Goal: Task Accomplishment & Management: Use online tool/utility

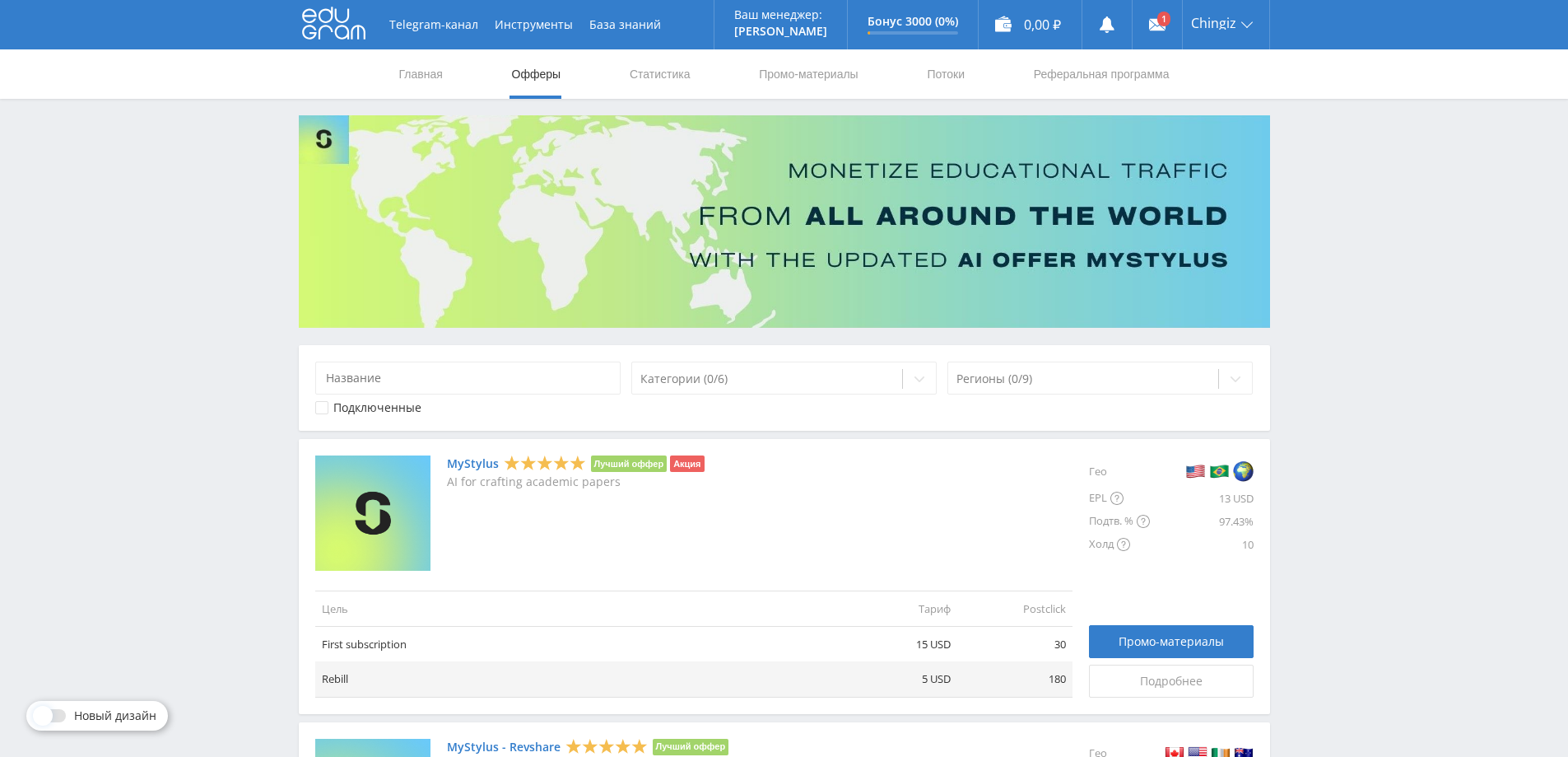
click at [477, 468] on link "MyStylus" at bounding box center [473, 464] width 51 height 13
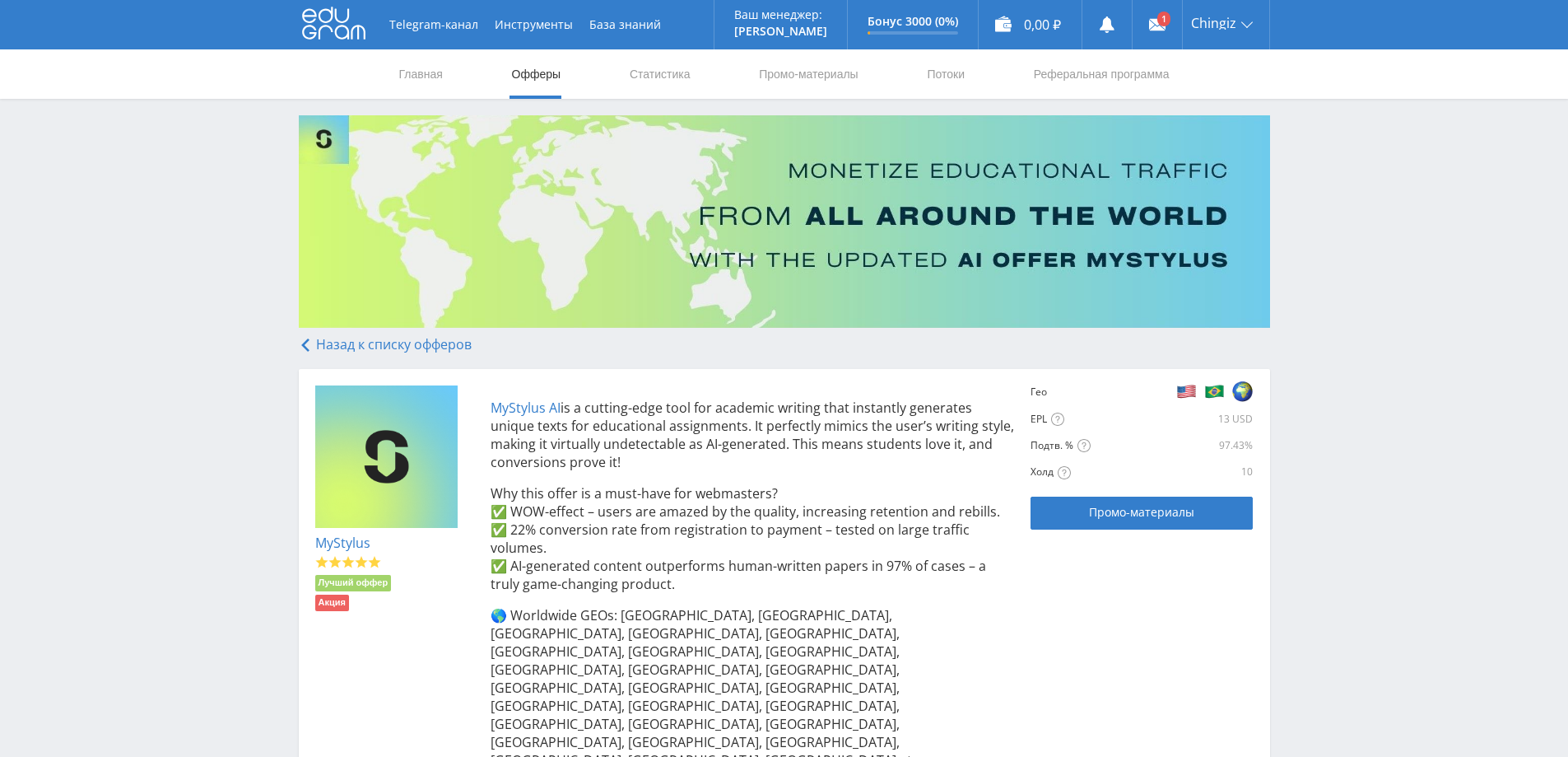
scroll to position [225, 0]
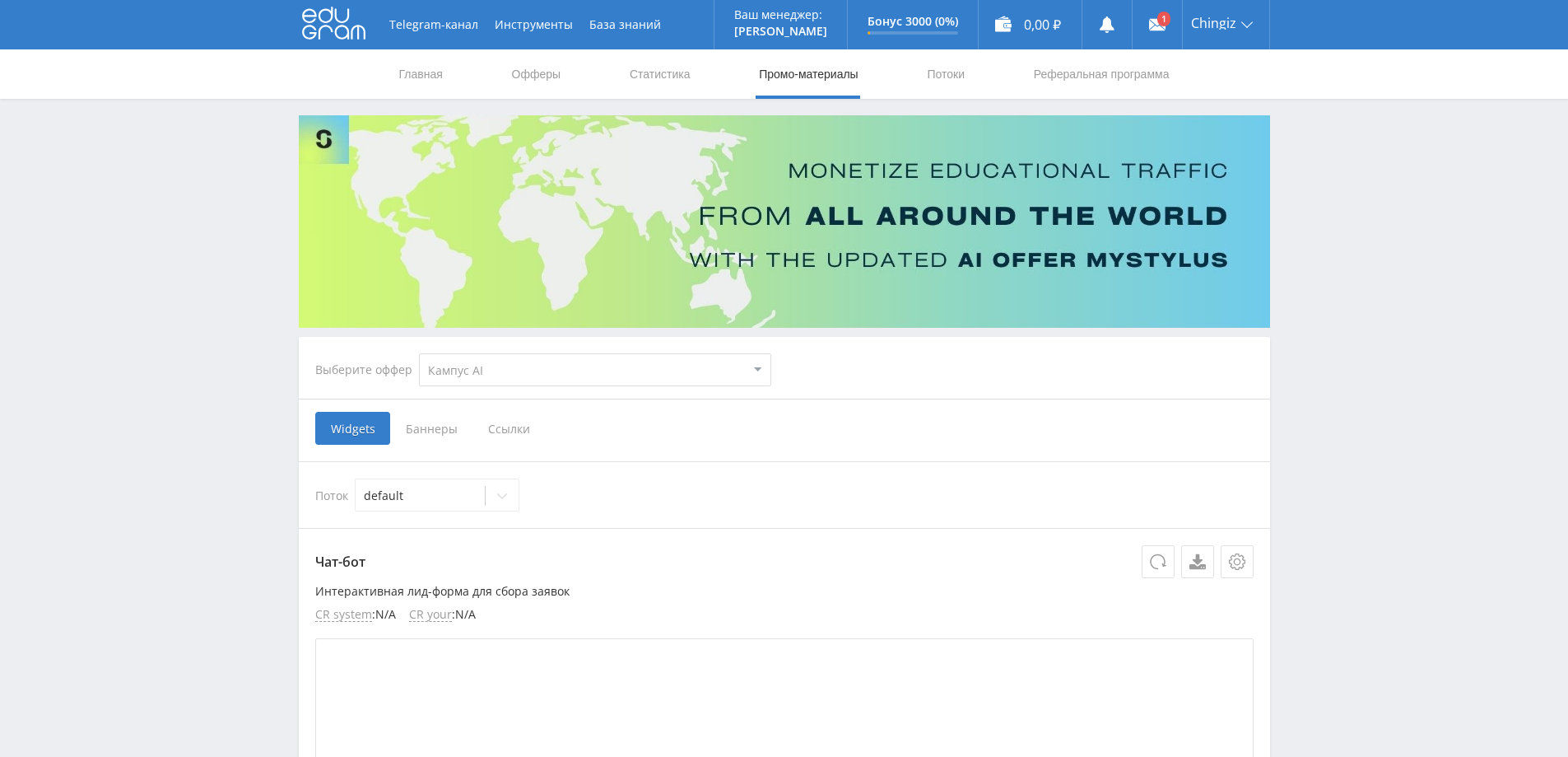
select select "340"
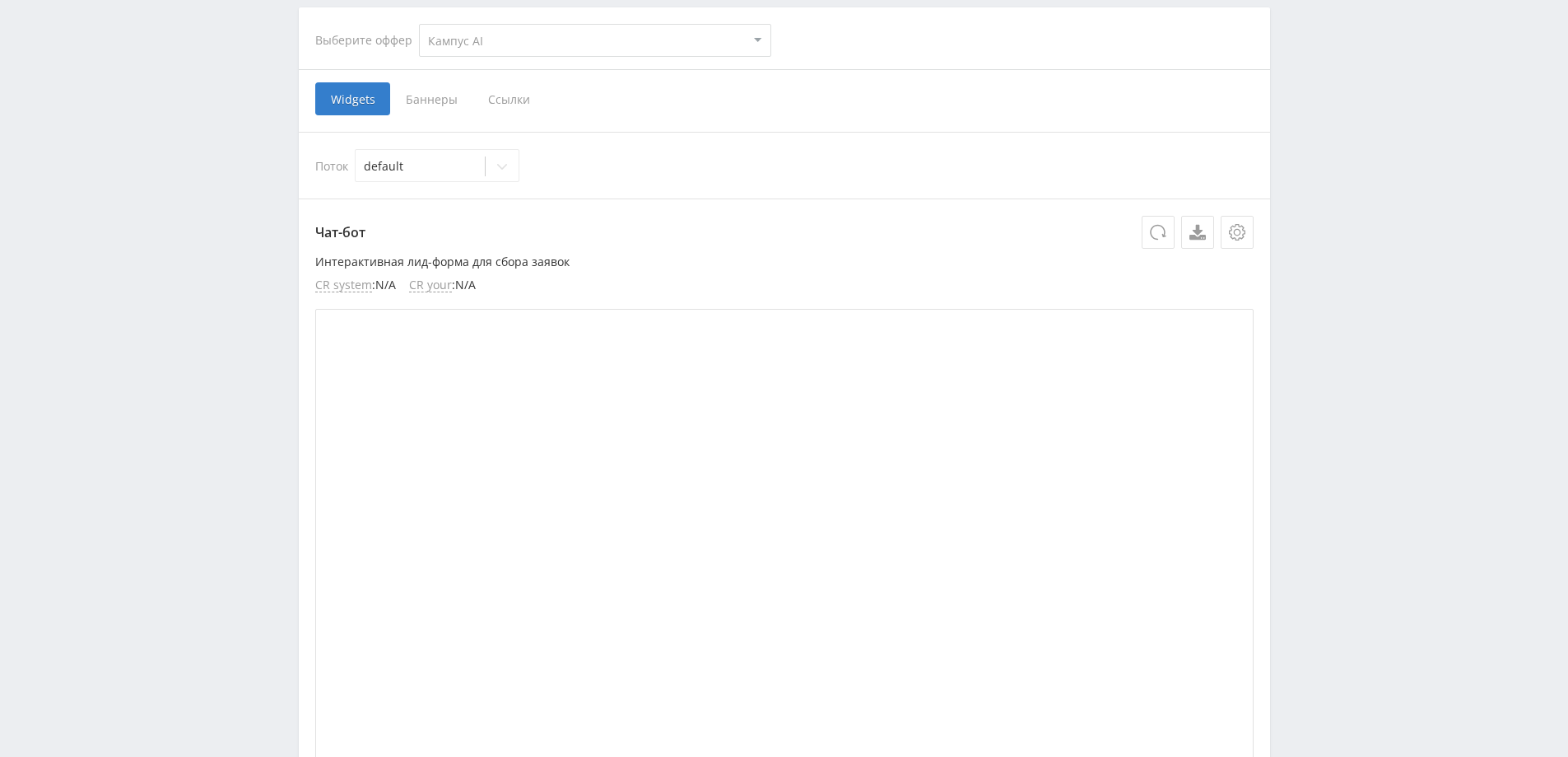
scroll to position [82, 0]
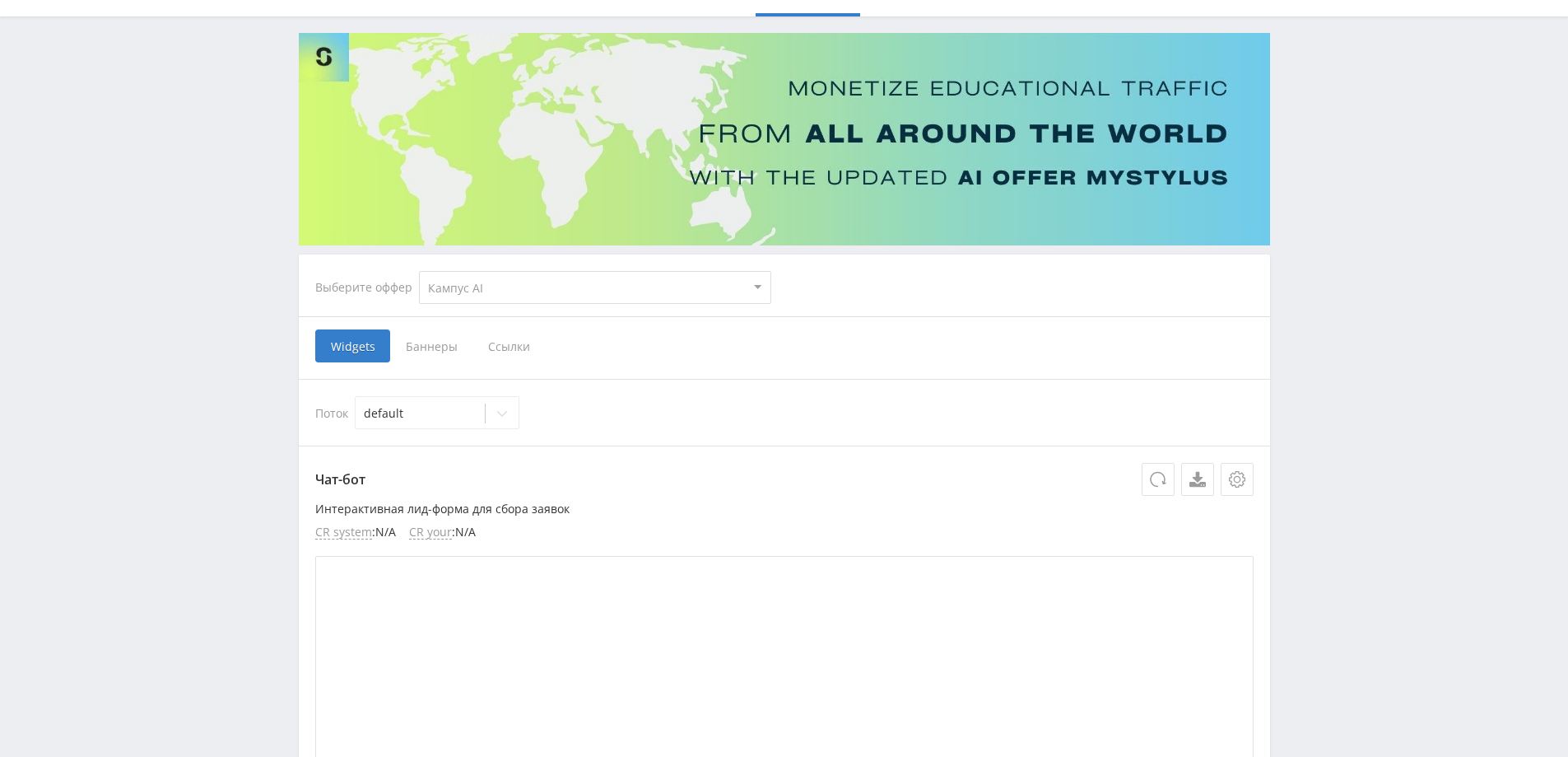
click at [490, 343] on span "Ссылки" at bounding box center [509, 346] width 73 height 33
click at [0, 0] on input "Ссылки" at bounding box center [0, 0] width 0 height 0
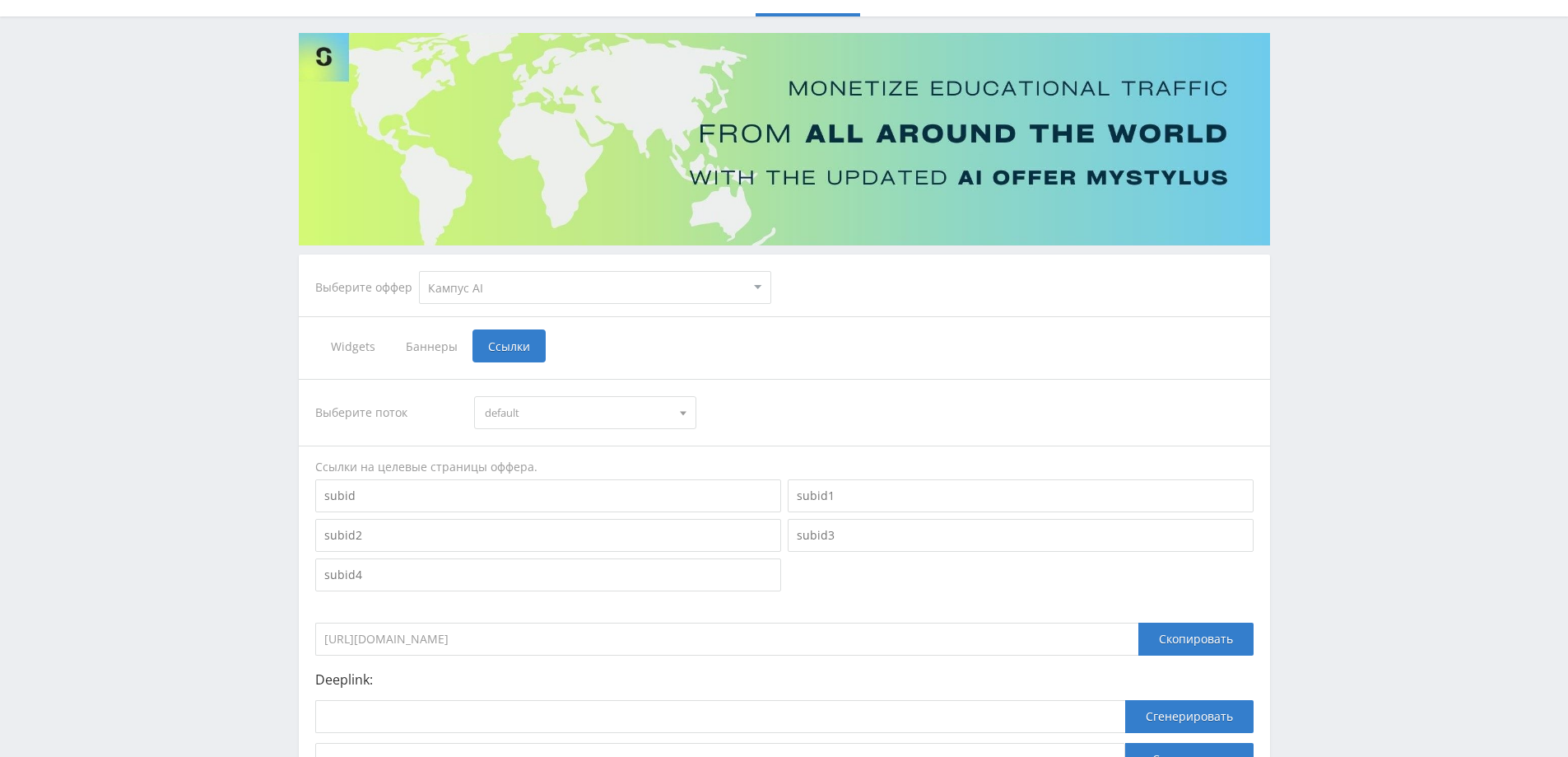
scroll to position [233, 0]
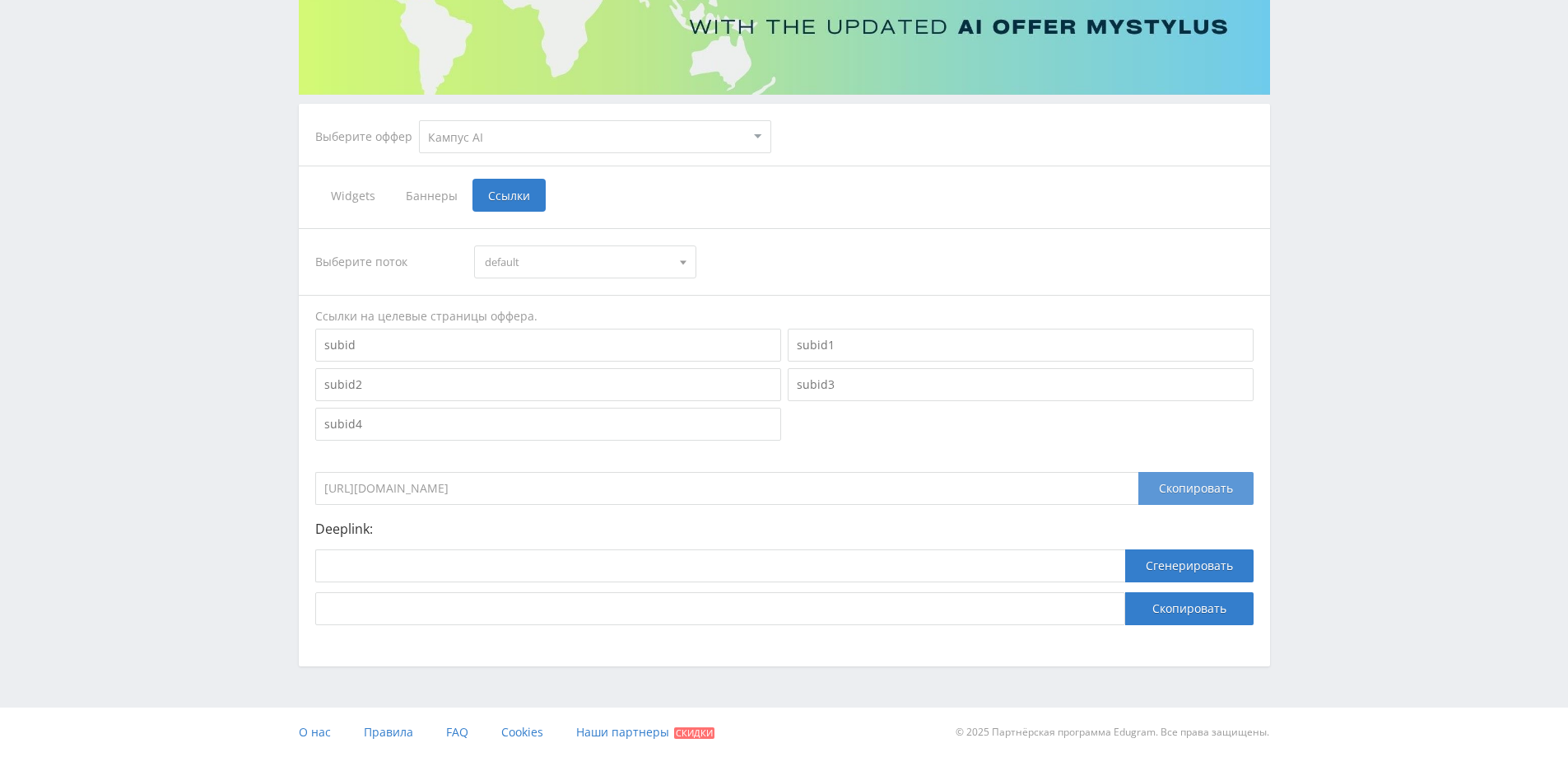
click at [1174, 484] on div "Скопировать" at bounding box center [1196, 489] width 115 height 33
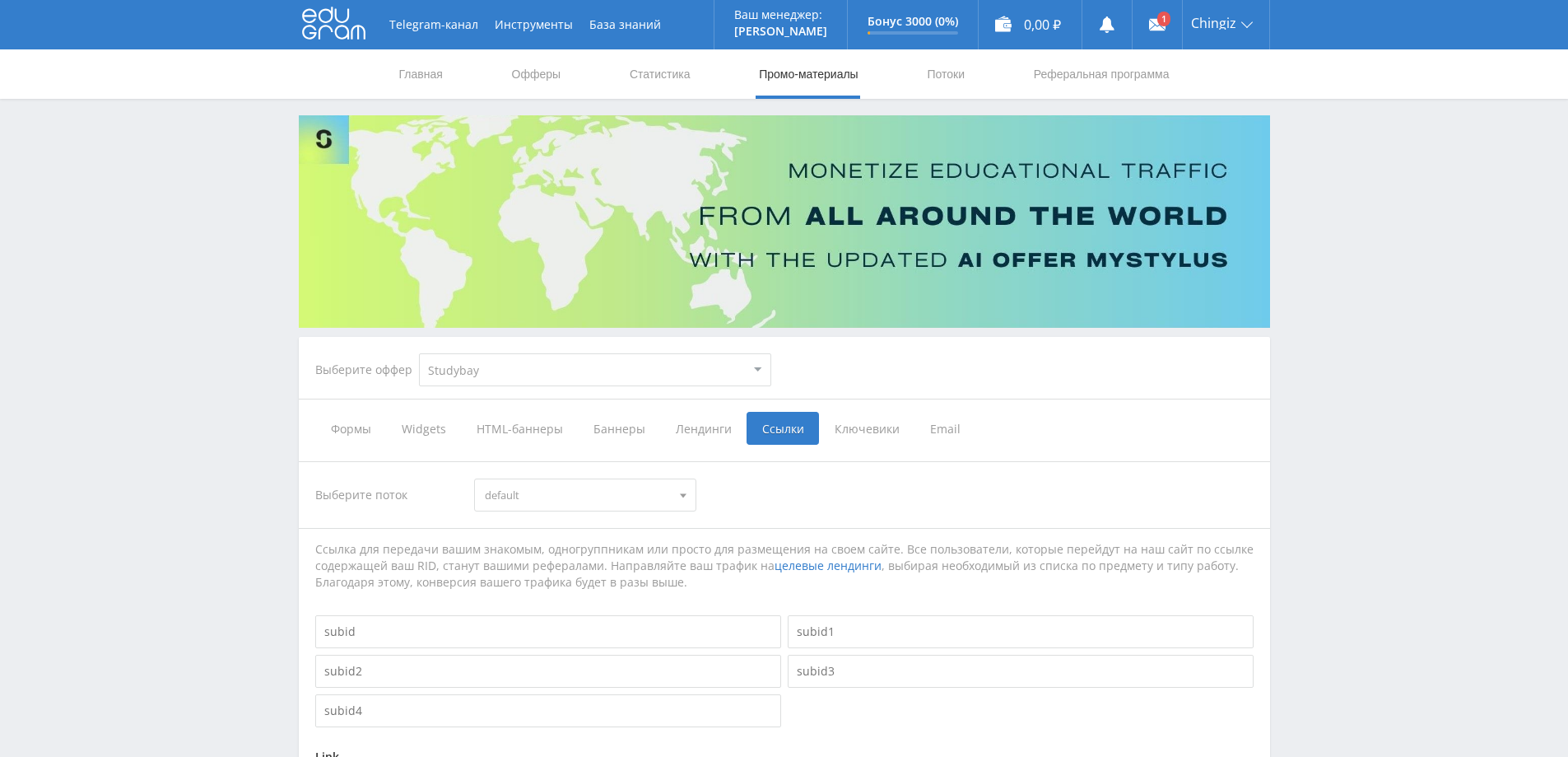
select select "2"
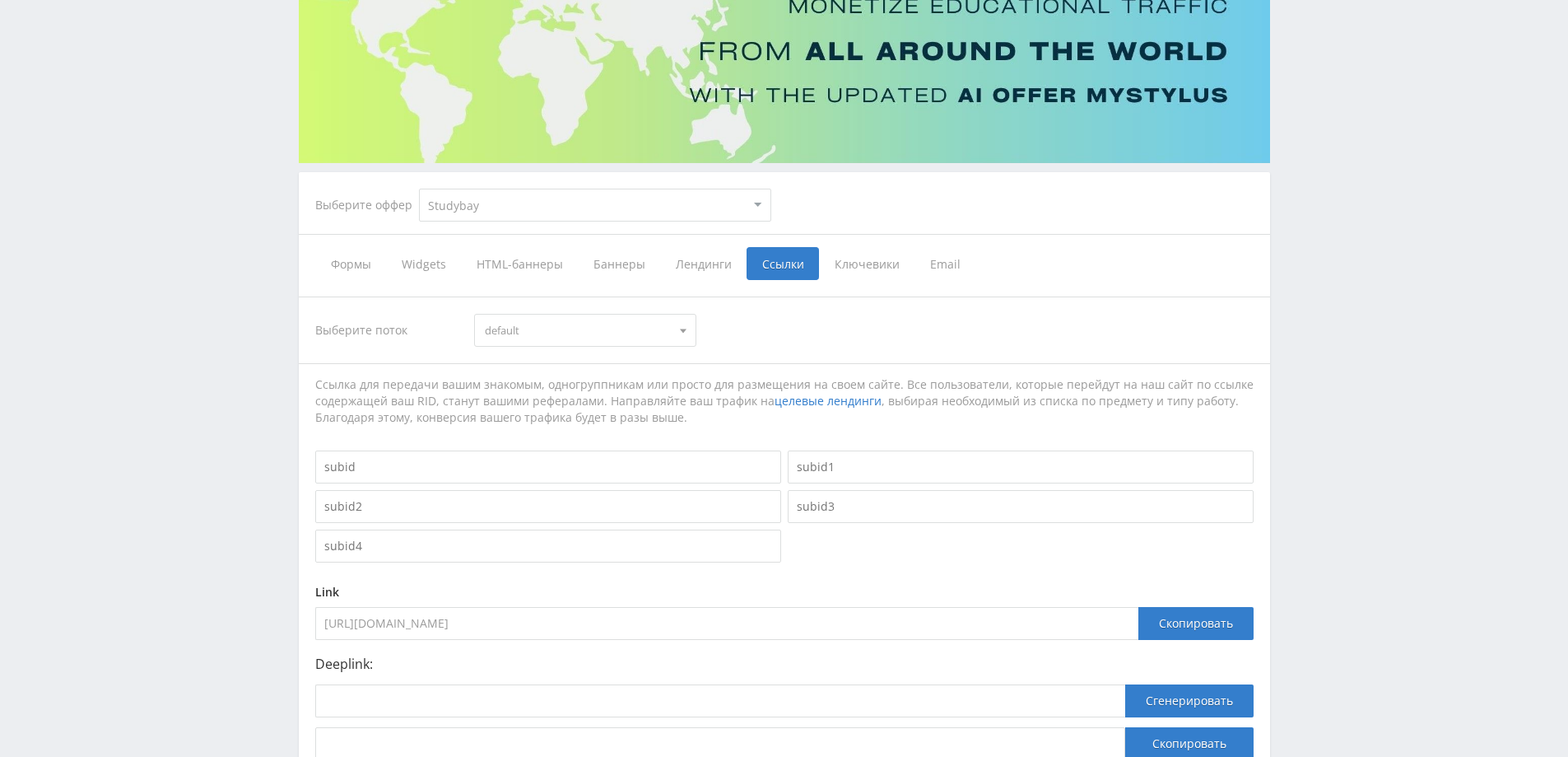
scroll to position [247, 0]
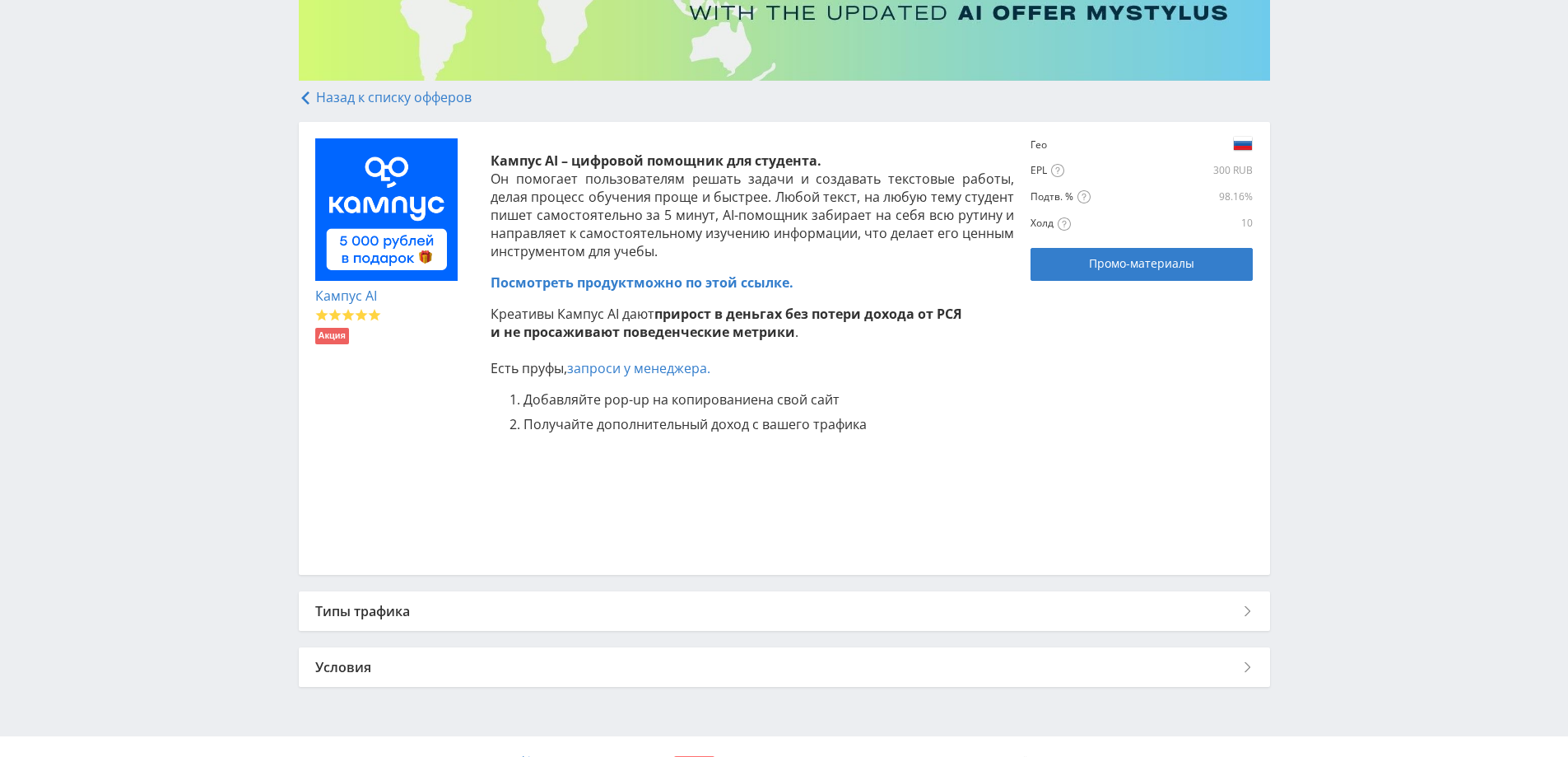
scroll to position [276, 0]
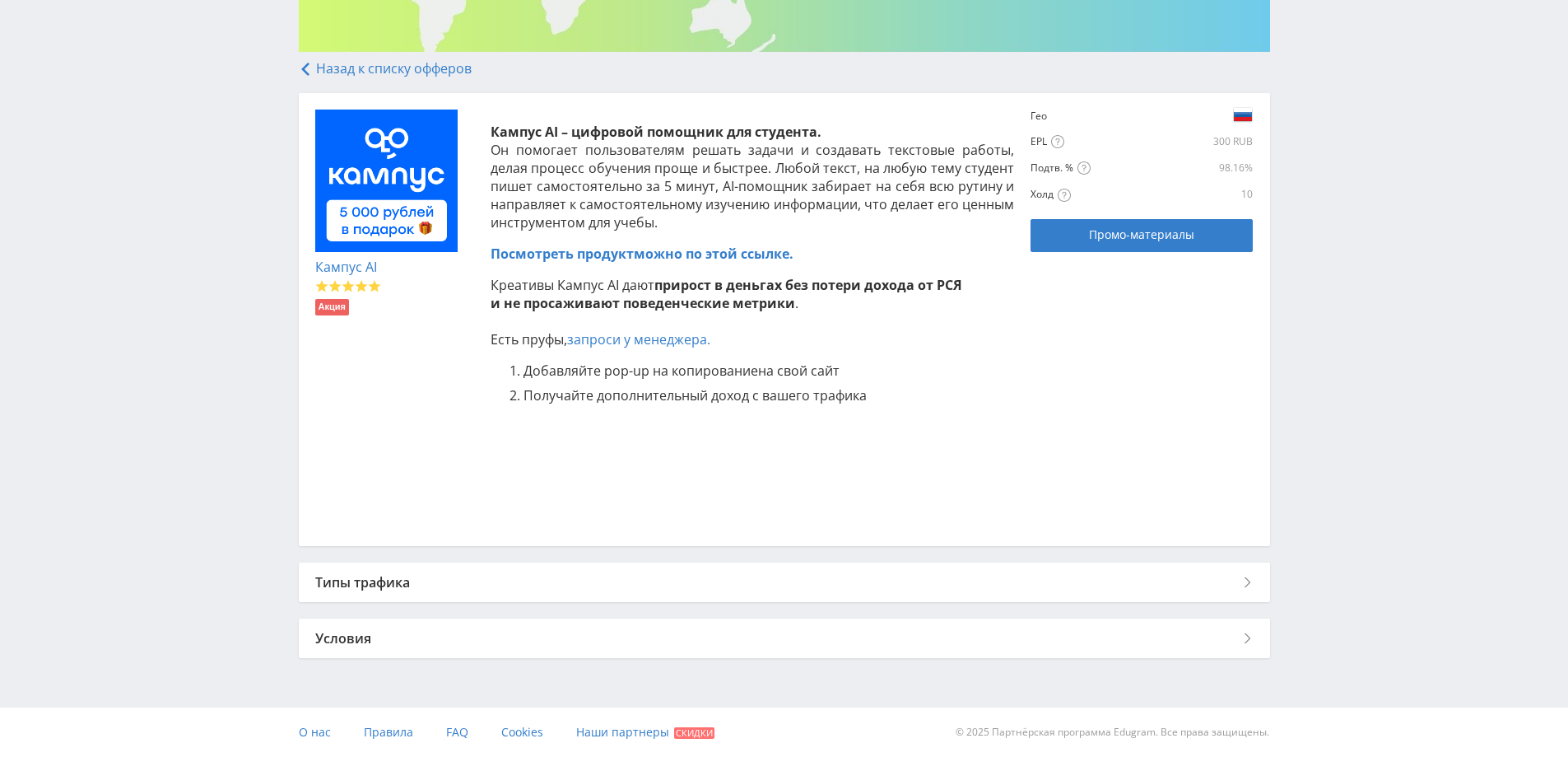
click at [419, 68] on link "Назад к списку офферов" at bounding box center [385, 68] width 173 height 18
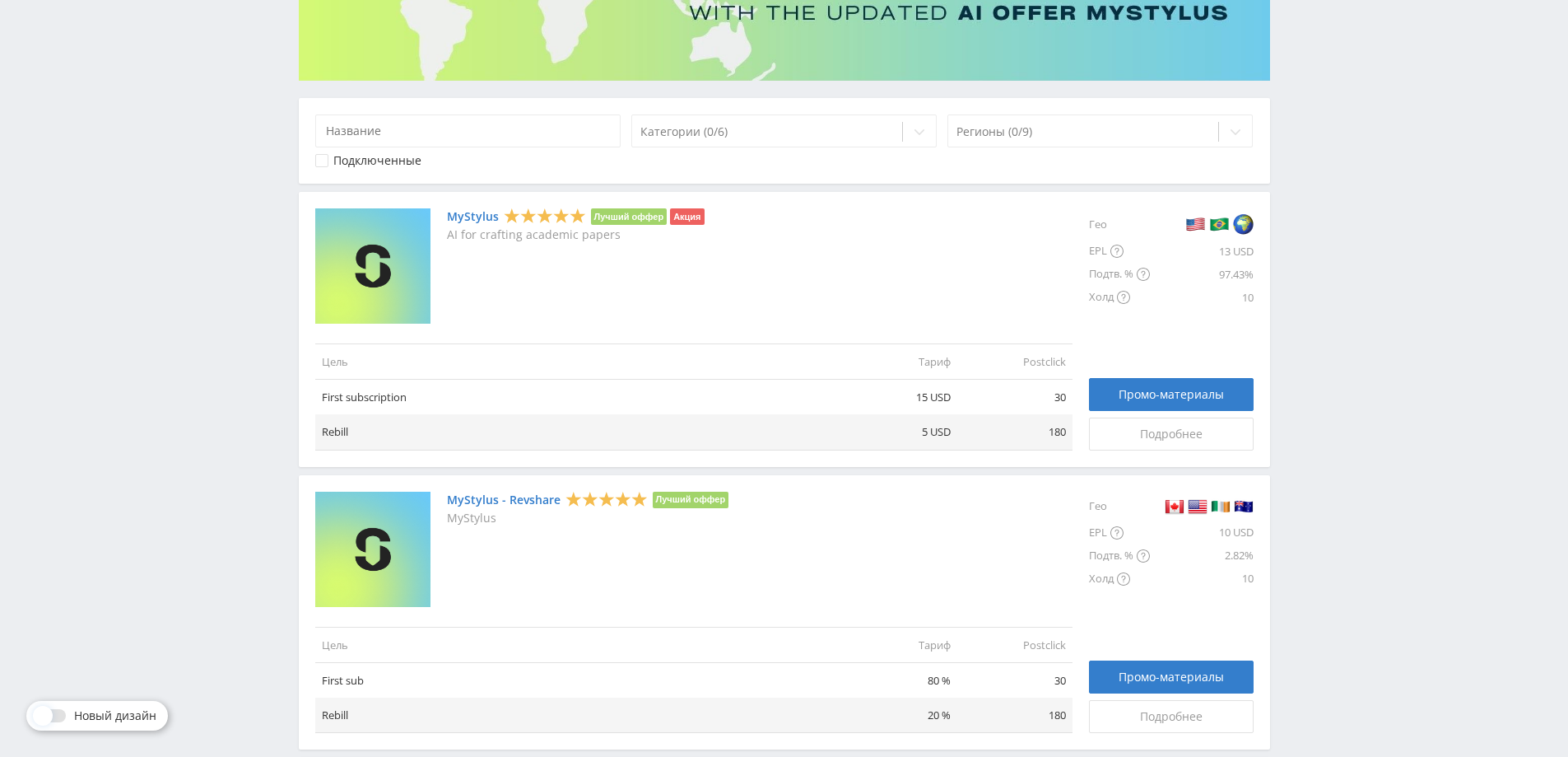
scroll to position [165, 0]
